Goal: Find specific page/section: Find specific page/section

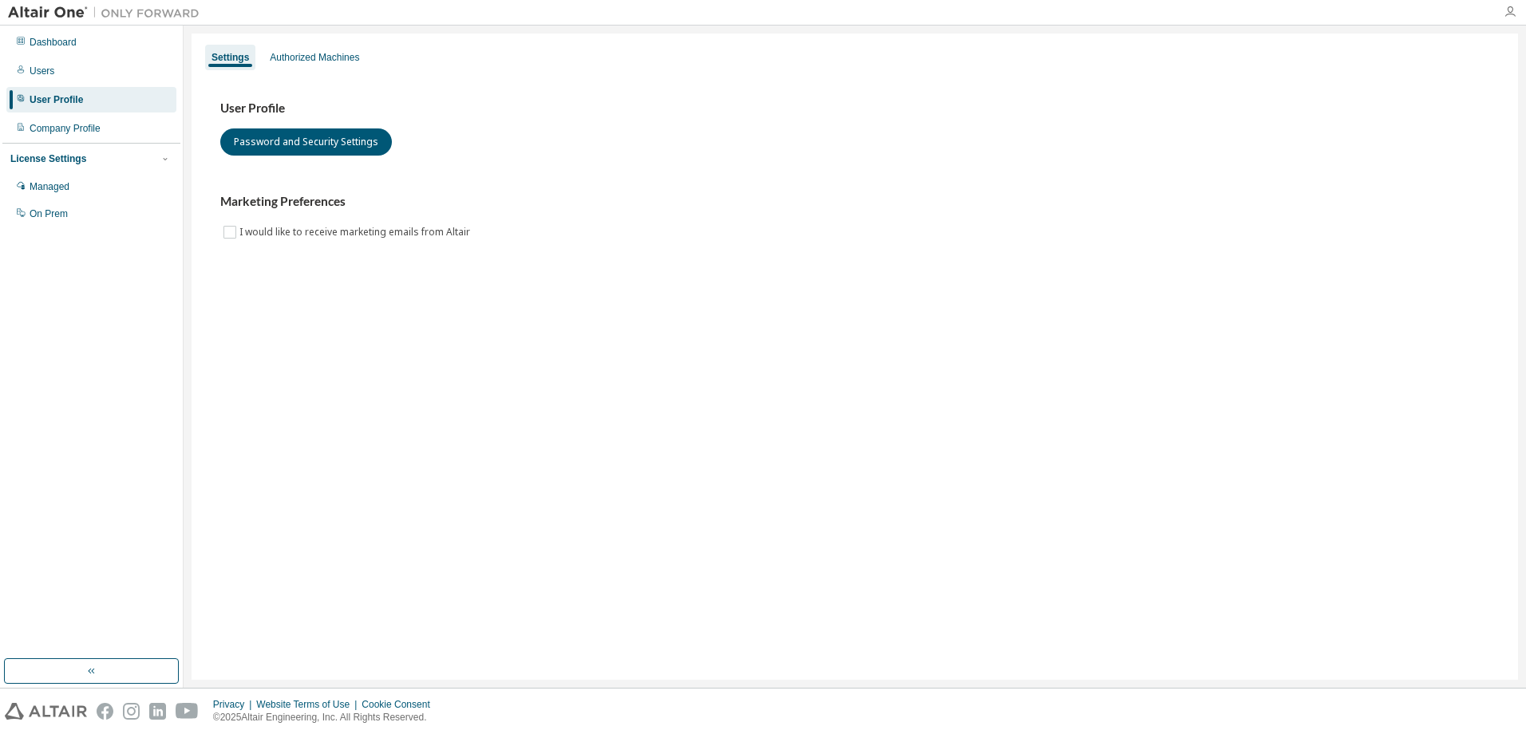
click at [1506, 11] on icon "button" at bounding box center [1510, 12] width 13 height 13
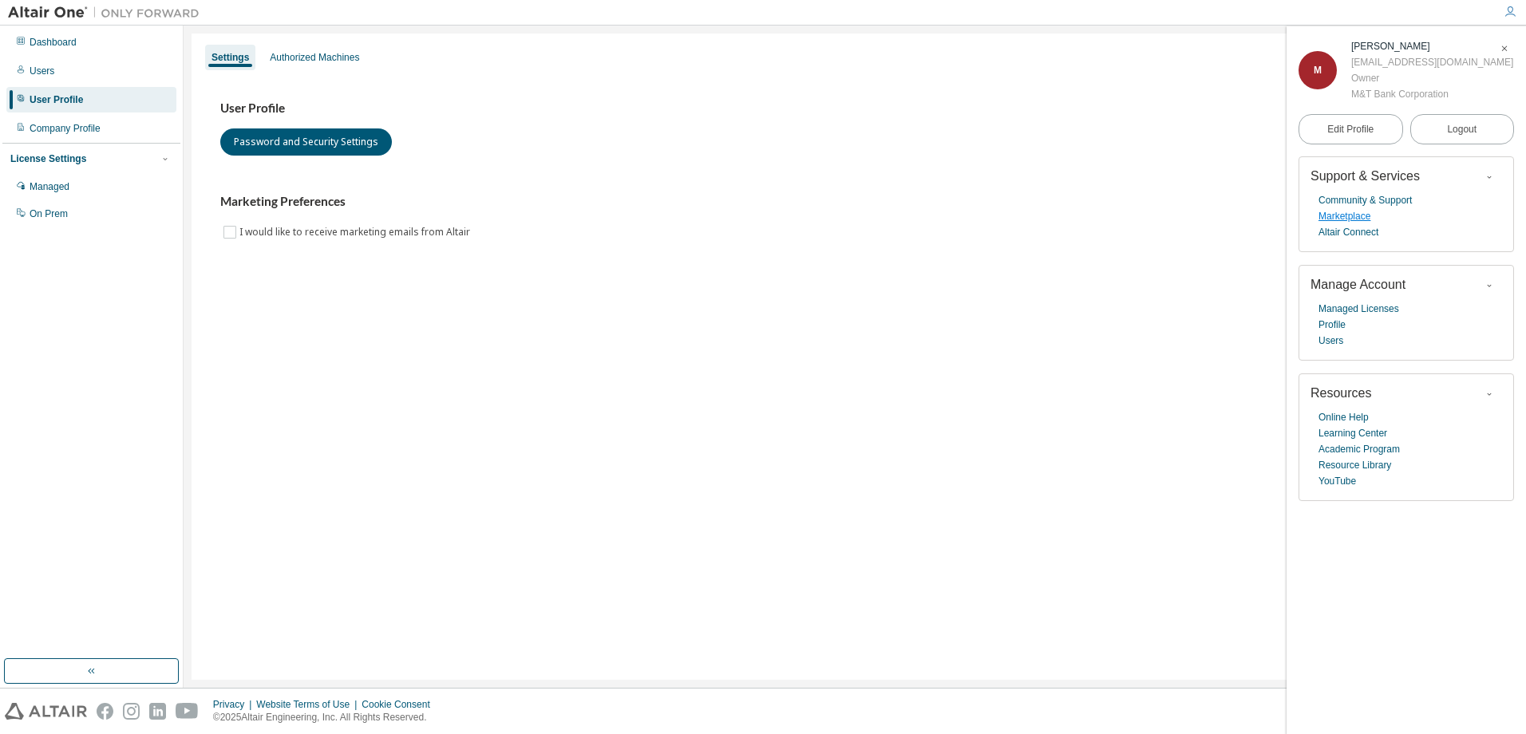
click at [1336, 221] on link "Marketplace" at bounding box center [1345, 216] width 52 height 16
